Goal: Transaction & Acquisition: Purchase product/service

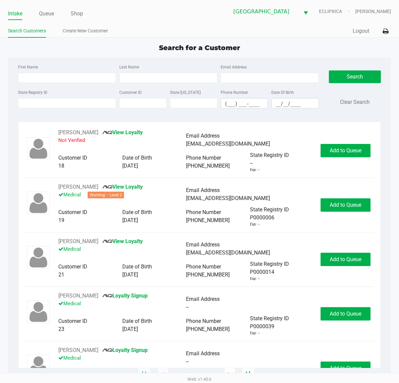
type input "[PERSON_NAME]"
type input "[DATE]"
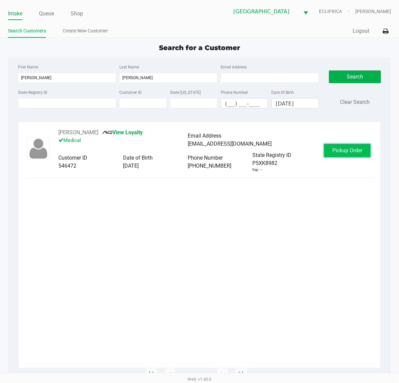
click at [339, 146] on button "Pickup Order" at bounding box center [347, 150] width 47 height 13
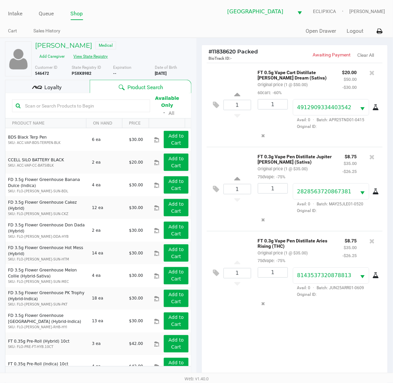
click at [93, 54] on button "View State Registry" at bounding box center [88, 56] width 39 height 11
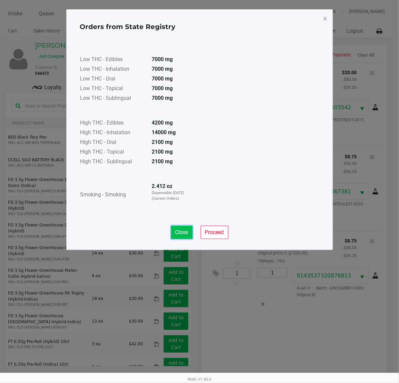
click at [179, 229] on span "Close" at bounding box center [181, 232] width 13 height 6
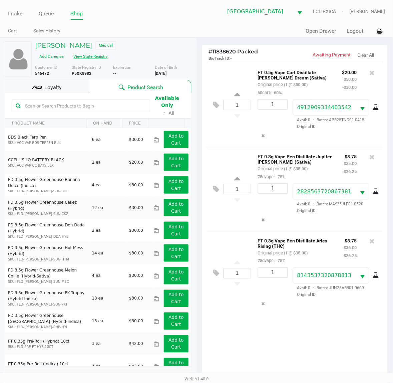
scroll to position [80, 0]
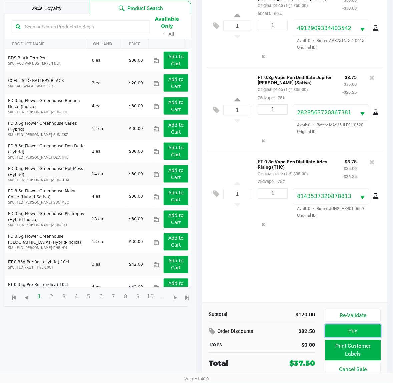
click at [352, 327] on button "Pay" at bounding box center [353, 330] width 56 height 13
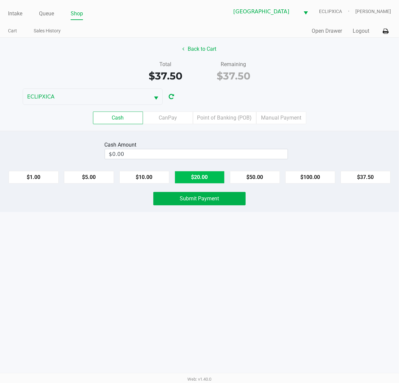
click at [190, 180] on button "$20.00" at bounding box center [200, 177] width 50 height 13
type input "$40.00"
click at [192, 192] on div "Cash Amount $40.00 Clear $1.00 $5.00 $10.00 $20.00 $50.00 $100.00 $37.50 Submit…" at bounding box center [199, 171] width 399 height 81
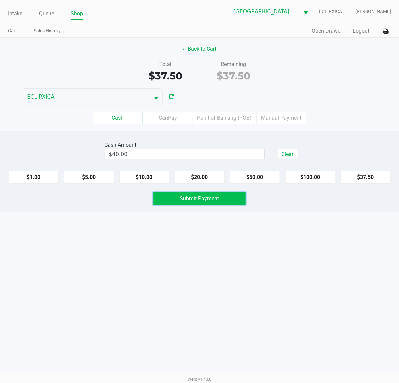
click at [194, 197] on span "Submit Payment" at bounding box center [199, 198] width 39 height 6
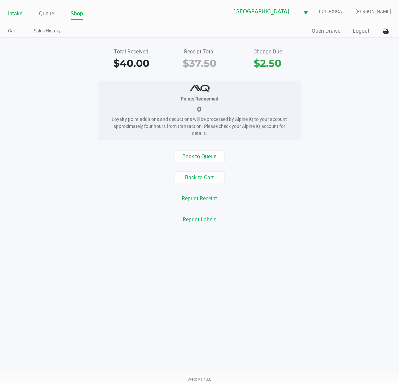
drag, startPoint x: 15, startPoint y: 12, endPoint x: 19, endPoint y: 13, distance: 4.1
click at [15, 12] on link "Intake" at bounding box center [15, 13] width 14 height 9
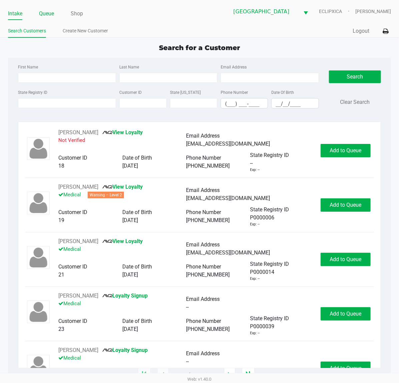
click at [54, 14] on link "Queue" at bounding box center [46, 13] width 15 height 9
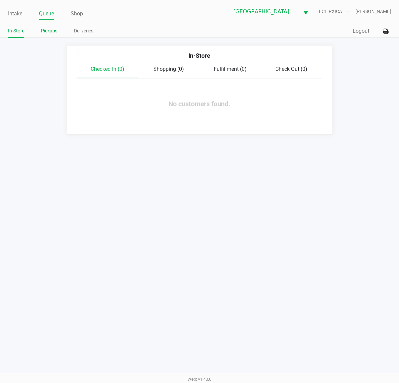
click at [54, 34] on link "Pickups" at bounding box center [49, 31] width 16 height 8
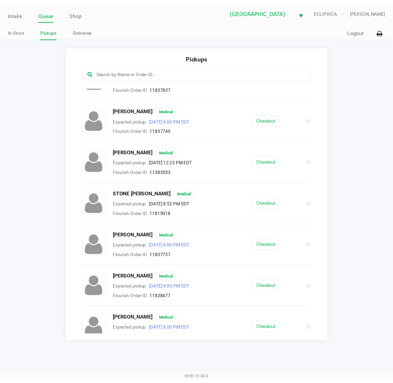
scroll to position [827, 0]
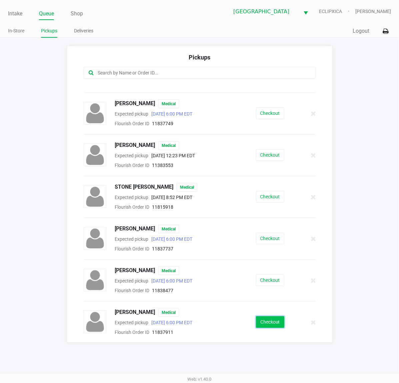
click at [272, 319] on button "Checkout" at bounding box center [270, 322] width 28 height 12
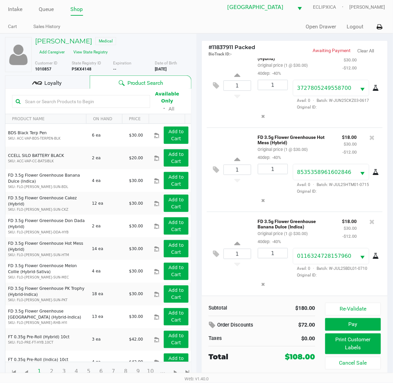
scroll to position [7, 0]
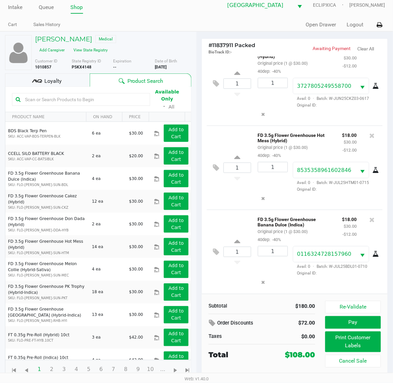
click at [66, 78] on div "Loyalty" at bounding box center [47, 79] width 85 height 13
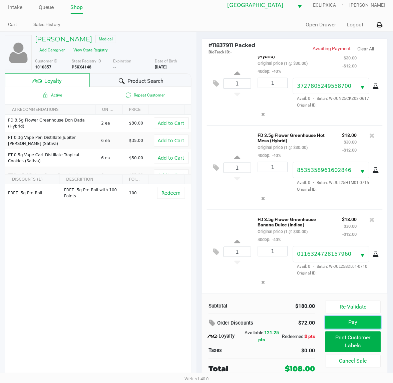
click at [354, 320] on button "Pay" at bounding box center [353, 322] width 56 height 13
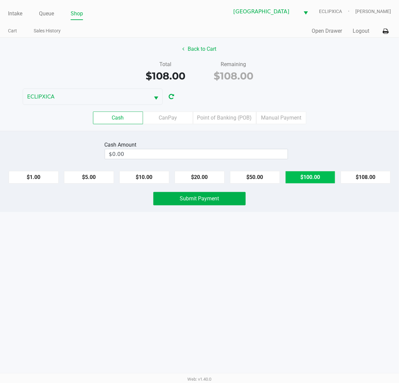
click at [315, 176] on button "$100.00" at bounding box center [310, 177] width 50 height 13
type input "$200.00"
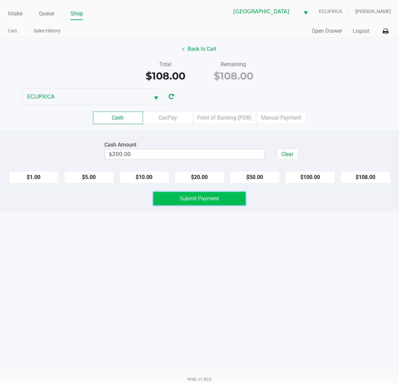
click at [213, 201] on span "Submit Payment" at bounding box center [199, 198] width 39 height 6
